Goal: Task Accomplishment & Management: Manage account settings

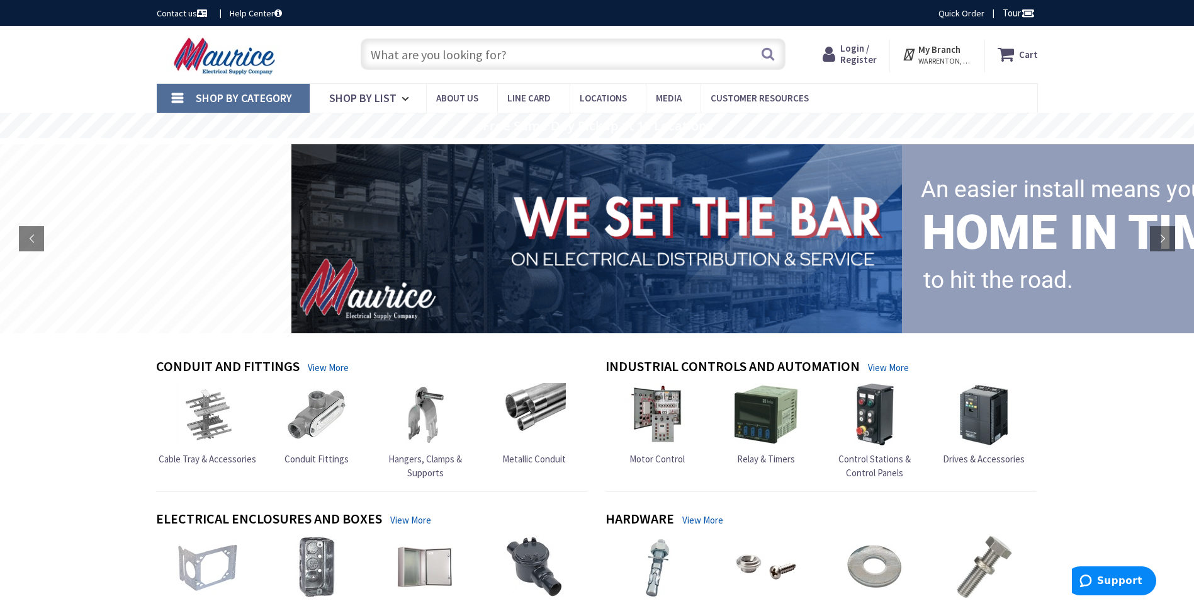
click at [558, 50] on input "text" at bounding box center [573, 53] width 425 height 31
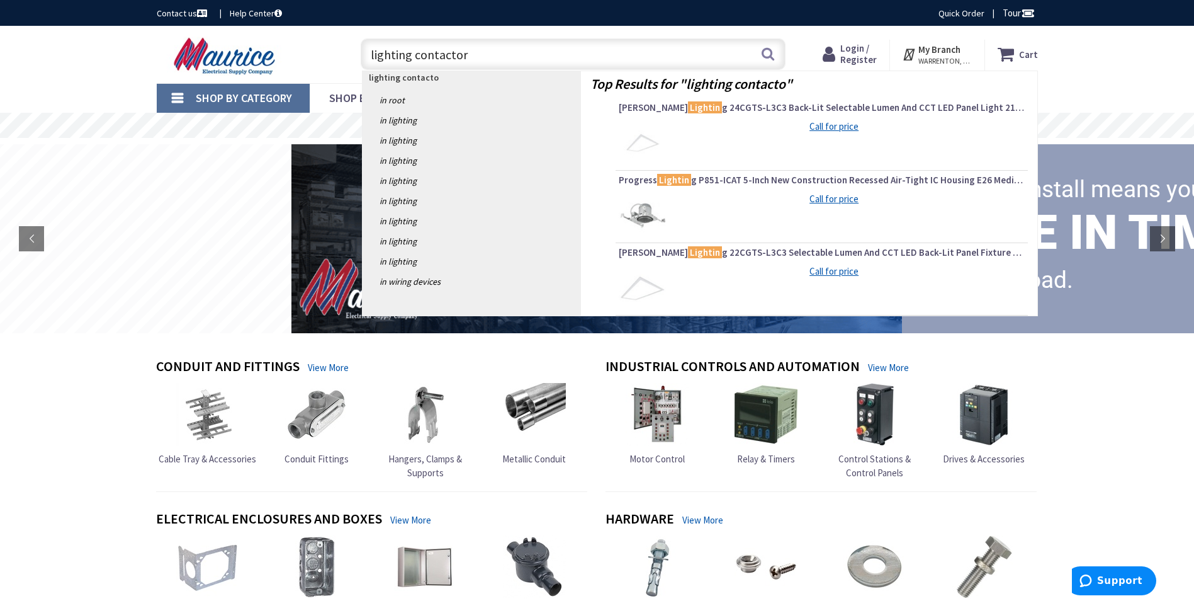
type input "lighting contactor"
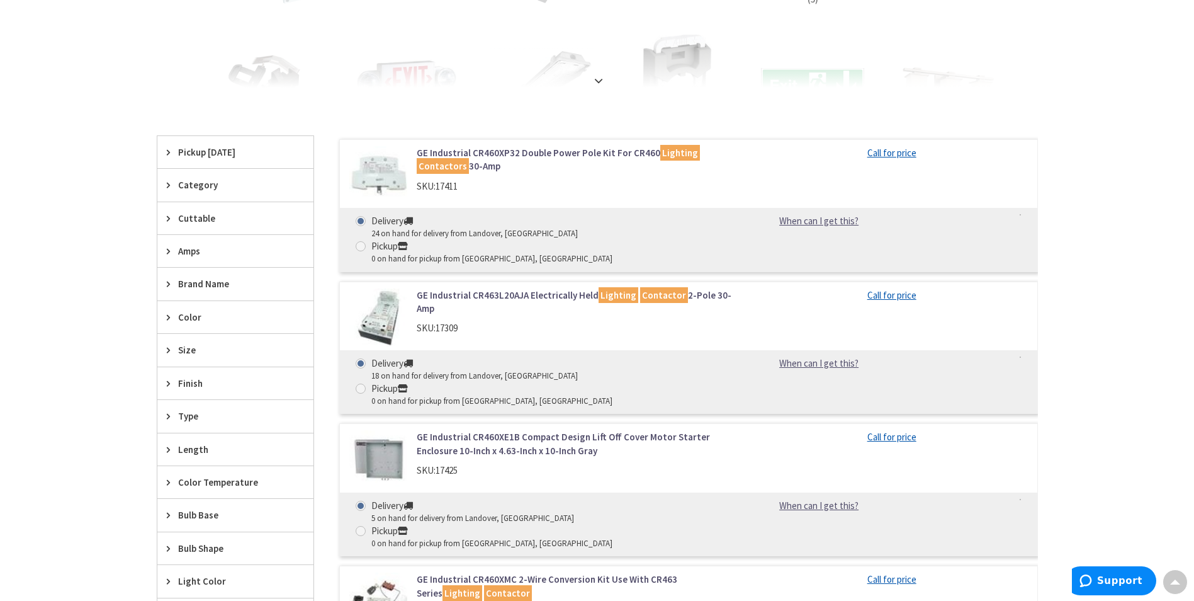
scroll to position [293, 0]
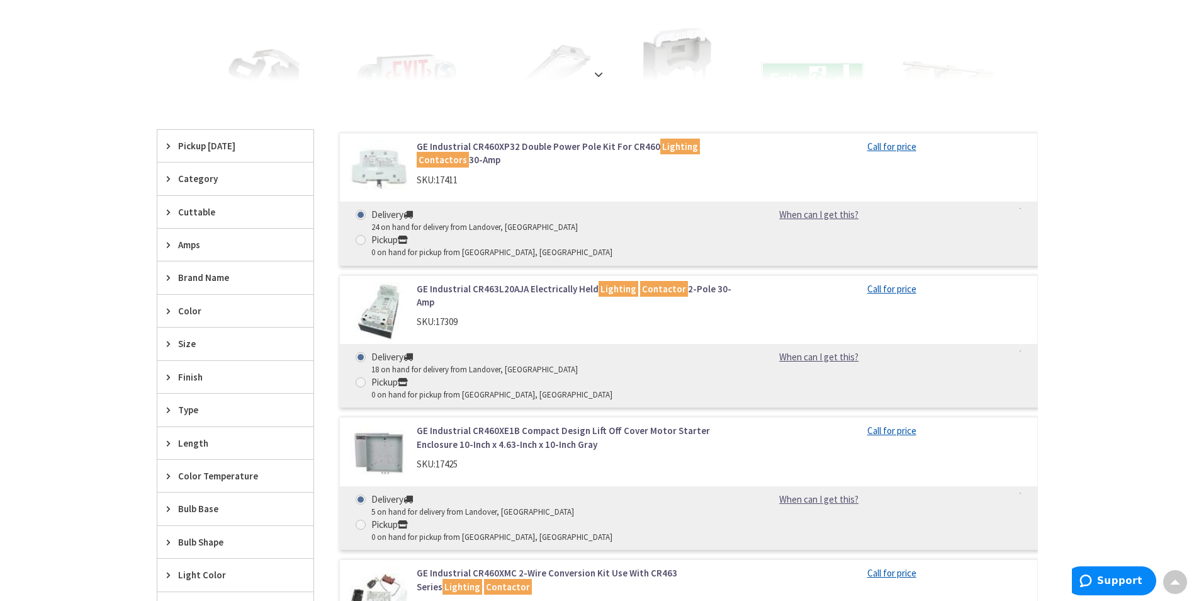
click at [900, 282] on link "Call for price" at bounding box center [892, 288] width 49 height 13
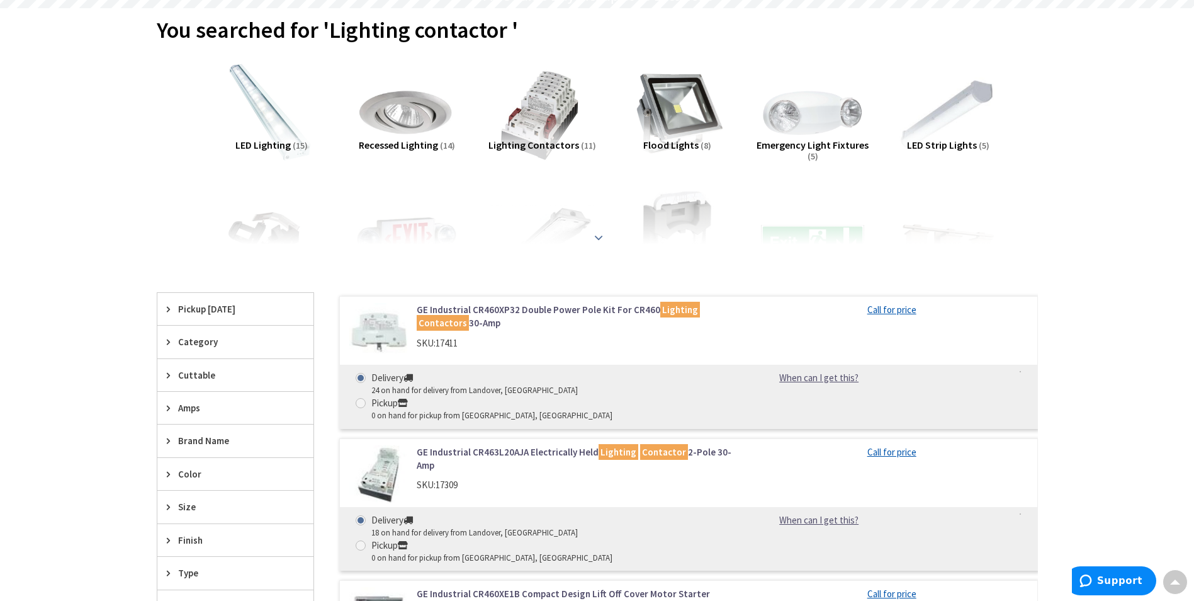
scroll to position [0, 0]
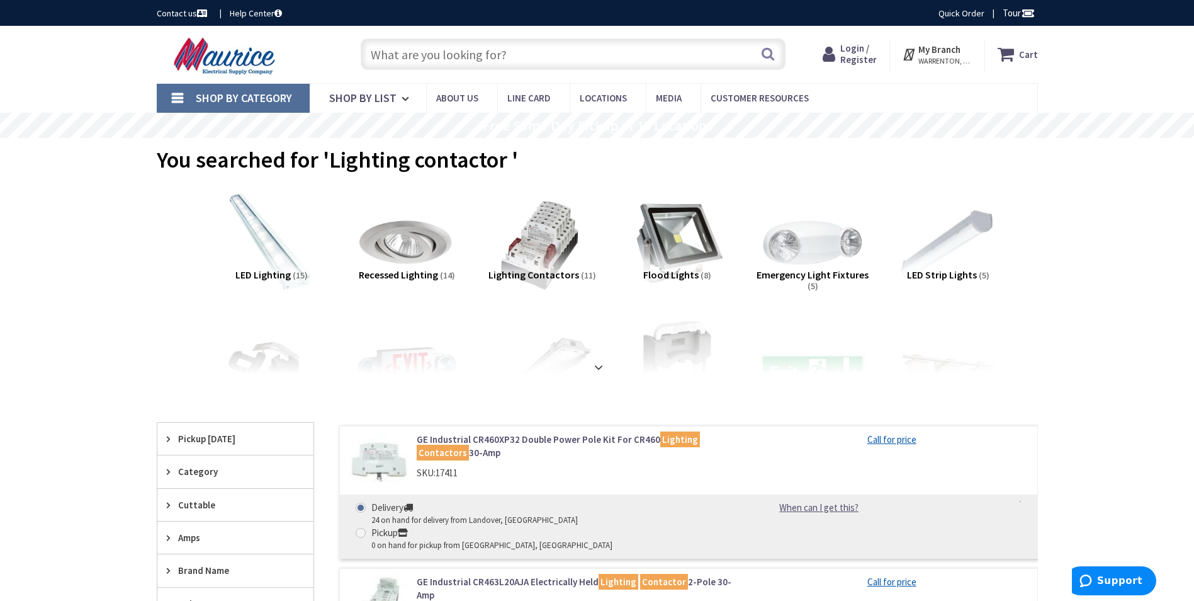
click at [946, 43] on strong "My Branch" at bounding box center [940, 49] width 42 height 12
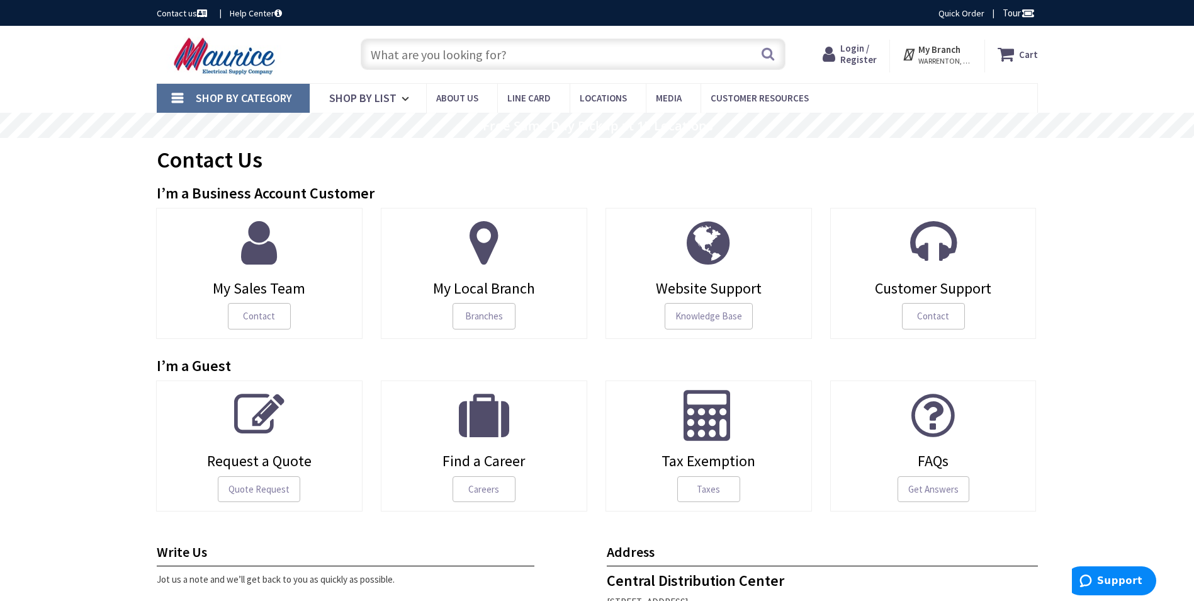
click at [869, 57] on span "Login / Register" at bounding box center [858, 53] width 37 height 23
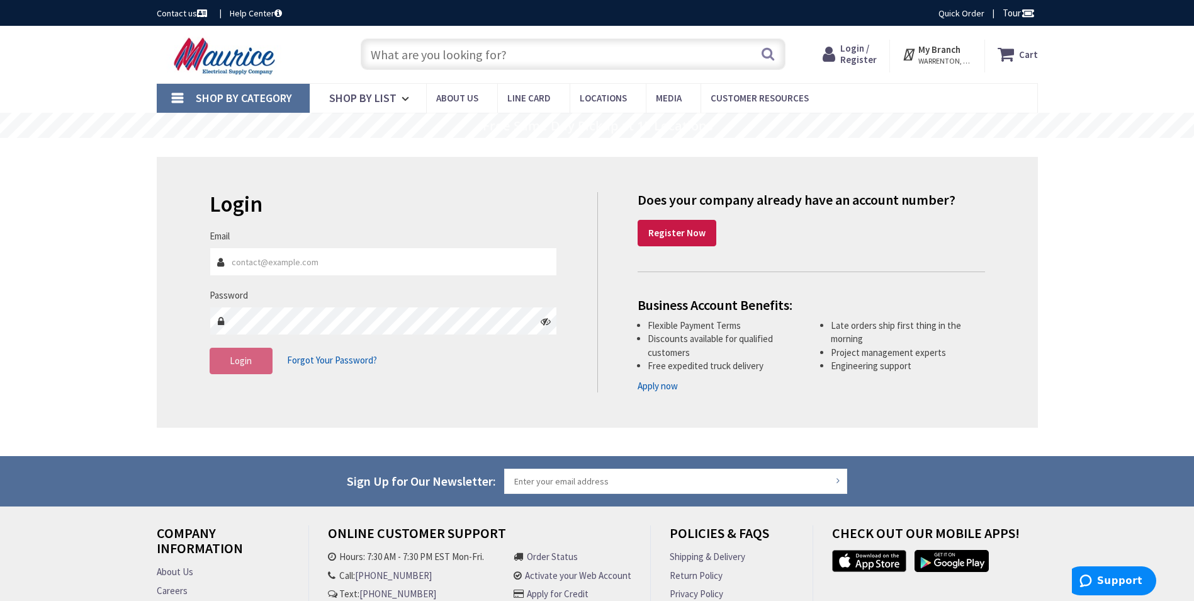
click at [259, 261] on input "Email" at bounding box center [384, 261] width 348 height 28
click at [318, 358] on span "Forgot Your Password?" at bounding box center [332, 360] width 90 height 12
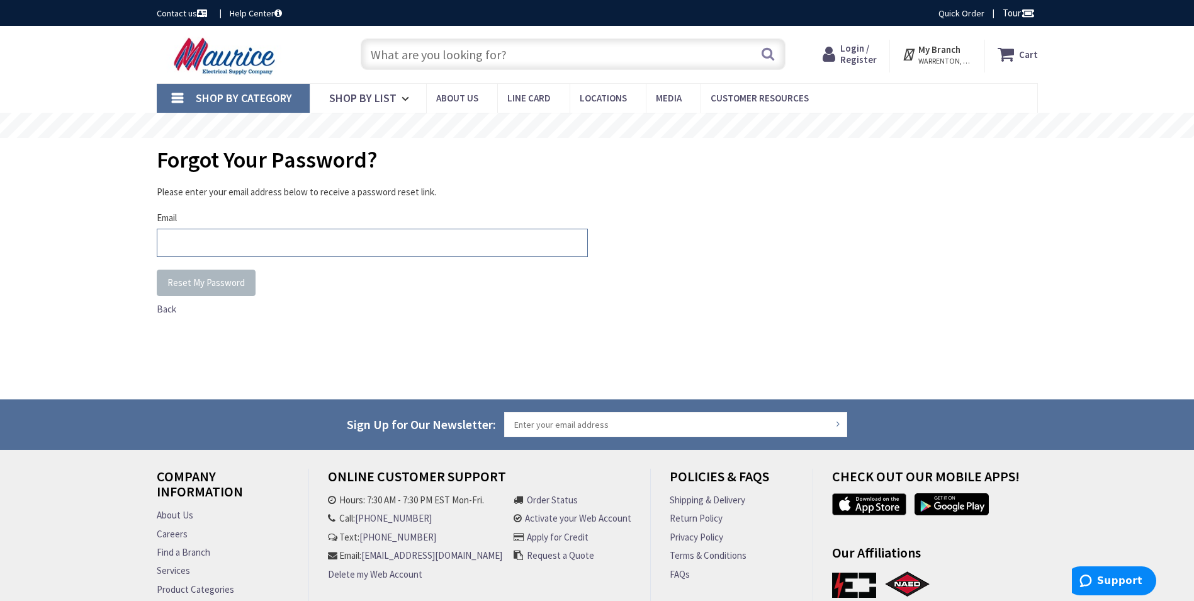
click at [225, 240] on input "Email" at bounding box center [372, 243] width 431 height 28
type input "[EMAIL_ADDRESS][DOMAIN_NAME]"
click at [215, 279] on span "Reset My Password" at bounding box center [205, 282] width 77 height 12
click at [263, 249] on input "mat@plenusenterpise.com" at bounding box center [372, 243] width 431 height 28
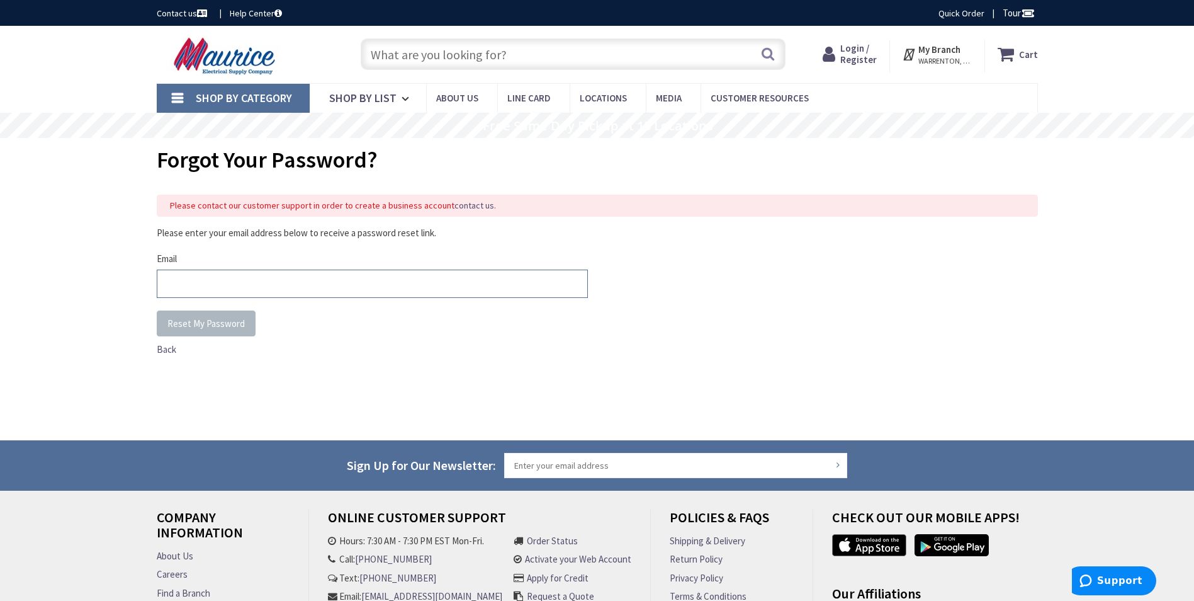
click at [191, 283] on input "Email" at bounding box center [372, 283] width 431 height 28
type input "matt@wmelectricalsolutions.com"
click at [171, 315] on button "Reset My Password" at bounding box center [206, 323] width 99 height 26
click at [199, 283] on input "Email" at bounding box center [372, 283] width 431 height 28
type input "mat@plenusenterpise.com"
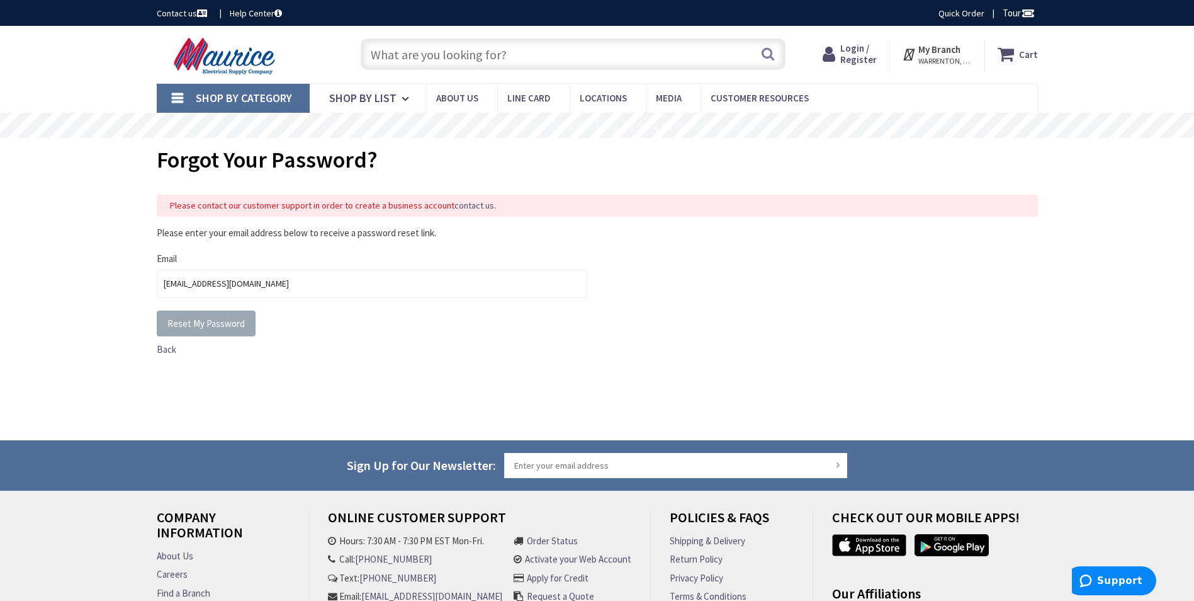
click at [206, 324] on span "Reset My Password" at bounding box center [205, 323] width 77 height 12
click at [924, 50] on strong "My Branch" at bounding box center [940, 49] width 42 height 12
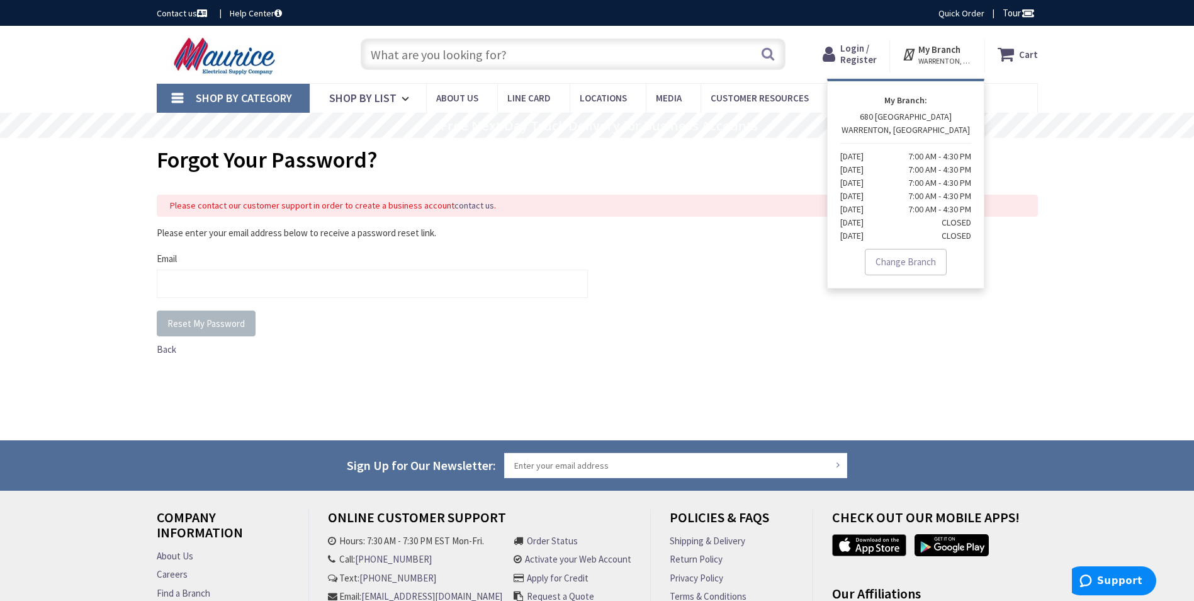
click at [855, 57] on span "Login / Register" at bounding box center [858, 53] width 37 height 23
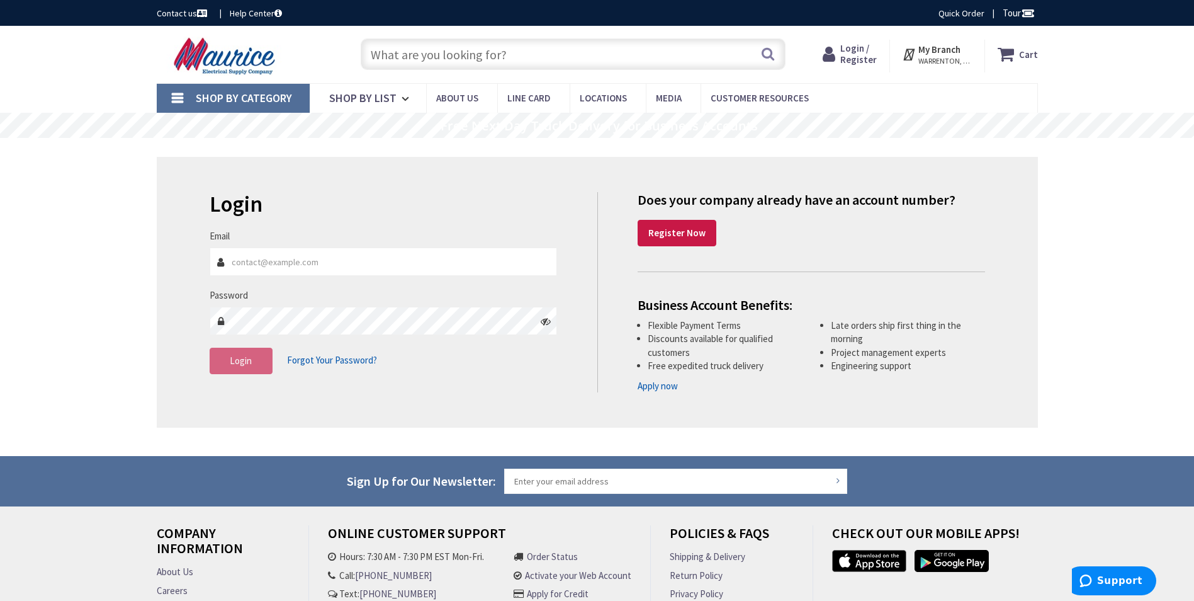
click at [307, 258] on input "Email" at bounding box center [384, 261] width 348 height 28
type input "mat@plenusenterprise.com"
click at [240, 365] on span "Login" at bounding box center [241, 360] width 22 height 12
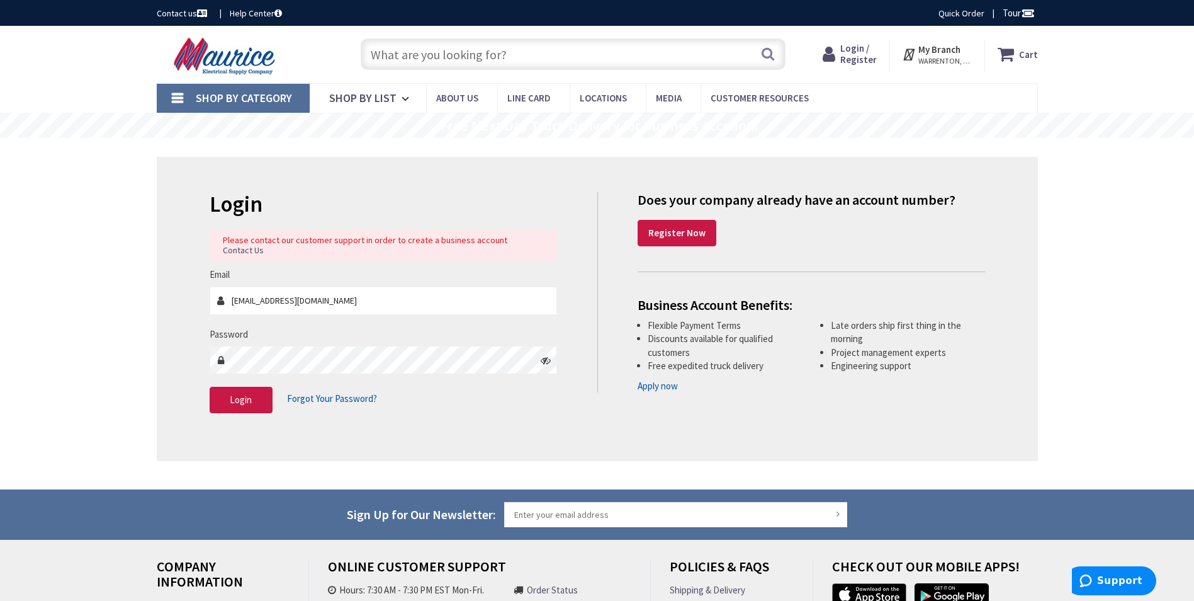
click at [314, 392] on span "Forgot Your Password?" at bounding box center [332, 398] width 90 height 12
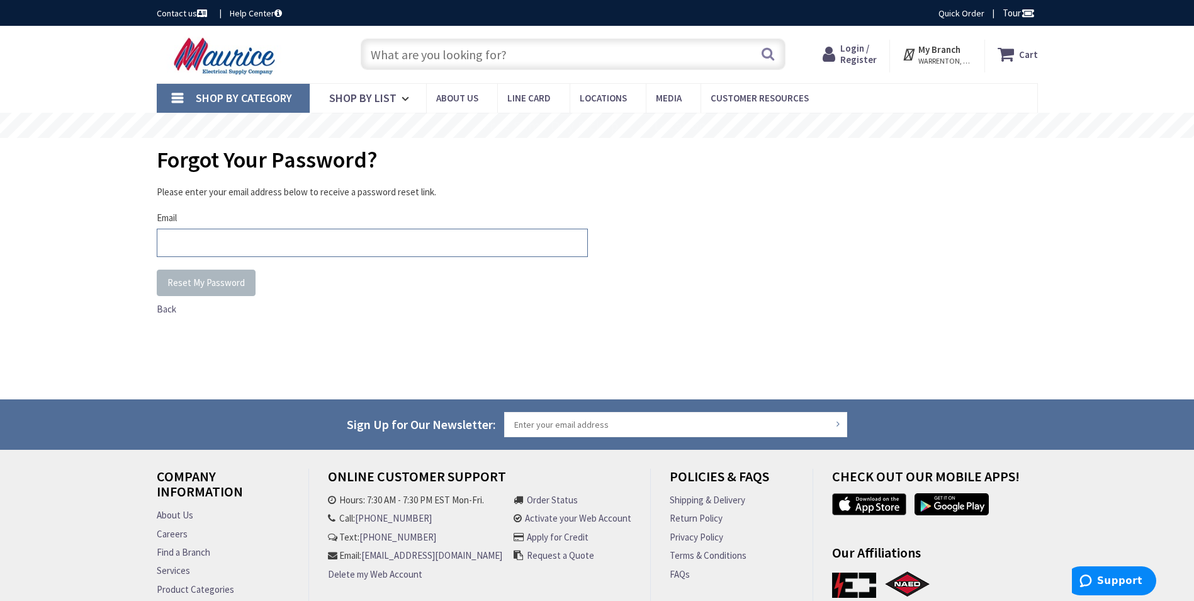
click at [228, 234] on input "Email" at bounding box center [372, 243] width 431 height 28
type input "[EMAIL_ADDRESS][DOMAIN_NAME]"
click at [141, 279] on main "Forgot Your Password? Please enter your email address below to receive a passwo…" at bounding box center [597, 268] width 944 height 261
click at [226, 286] on span "Reset My Password" at bounding box center [205, 282] width 77 height 12
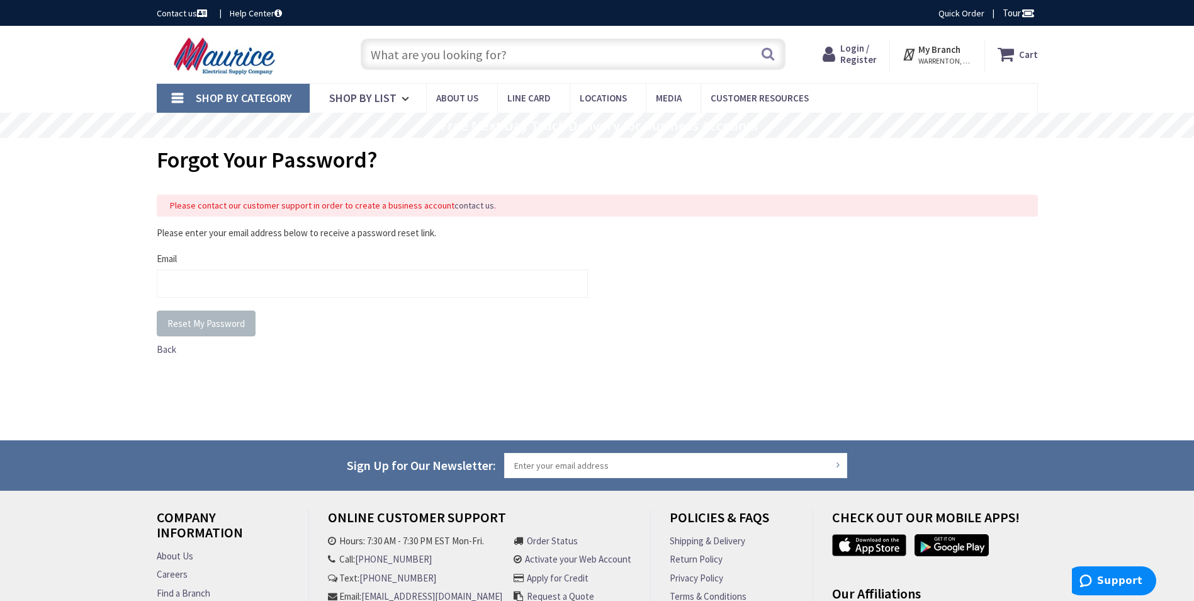
click at [863, 55] on span "Login / Register" at bounding box center [858, 53] width 37 height 23
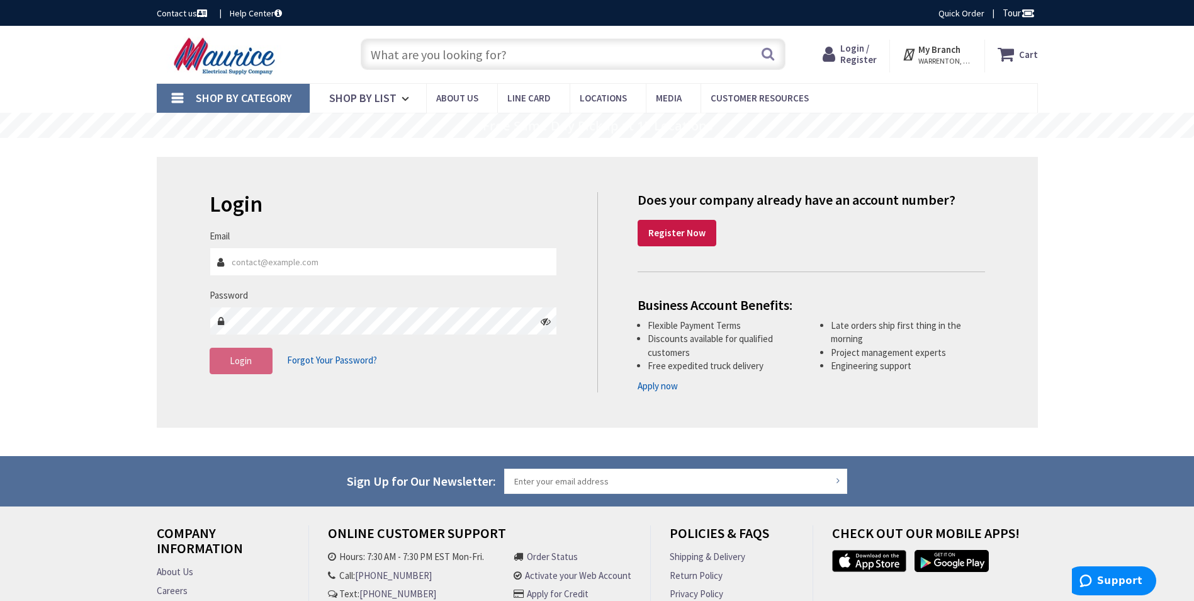
click at [661, 385] on link "Apply now" at bounding box center [658, 385] width 40 height 13
